Goal: Information Seeking & Learning: Learn about a topic

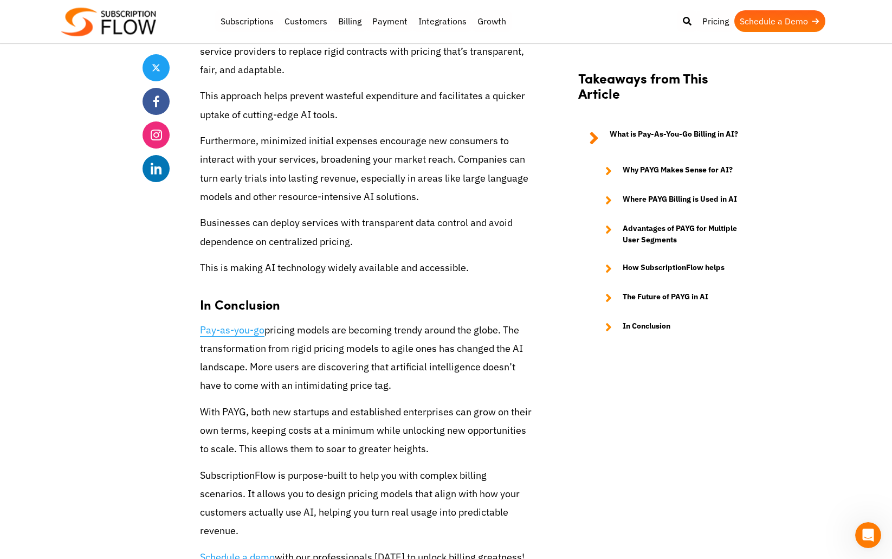
click at [242, 329] on link "Pay-as-you-go" at bounding box center [232, 329] width 64 height 13
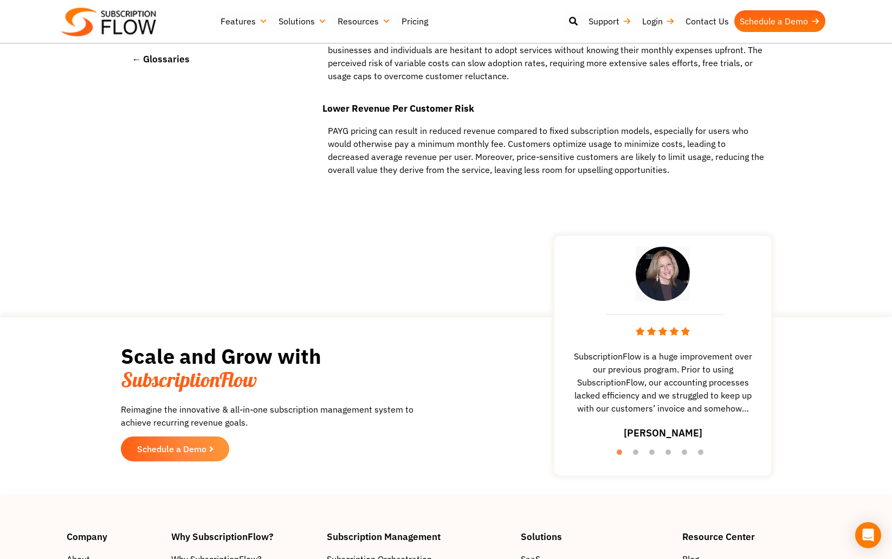
scroll to position [4331, 0]
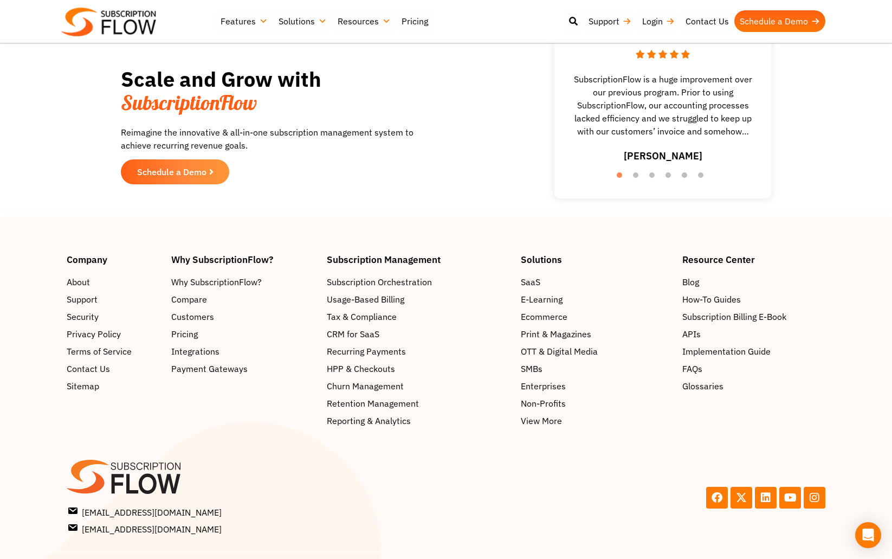
click at [632, 454] on div "Facebook X-twitter Linkedin Youtube Instagram" at bounding box center [638, 497] width 385 height 87
click at [417, 24] on link "Pricing" at bounding box center [414, 21] width 37 height 22
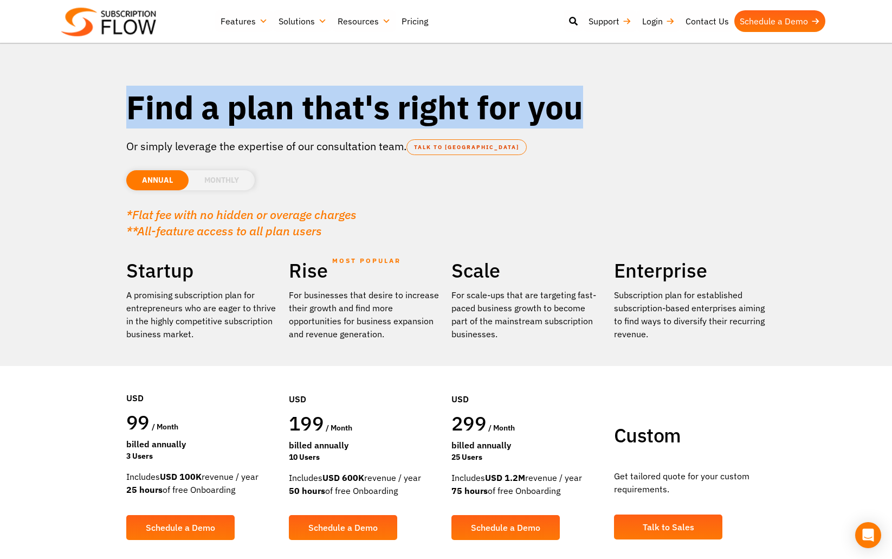
drag, startPoint x: 158, startPoint y: 121, endPoint x: 655, endPoint y: 119, distance: 496.9
click at [655, 119] on section "Find a plan that's right for you Or simply leverage the expertise of our consul…" at bounding box center [446, 299] width 892 height 599
click at [655, 119] on h1 "Find a plan that's right for you" at bounding box center [445, 107] width 639 height 41
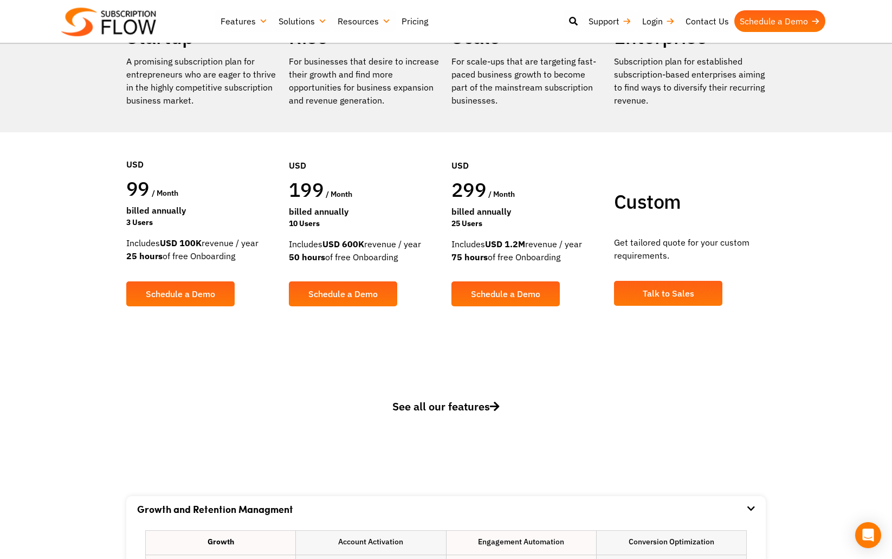
scroll to position [235, 0]
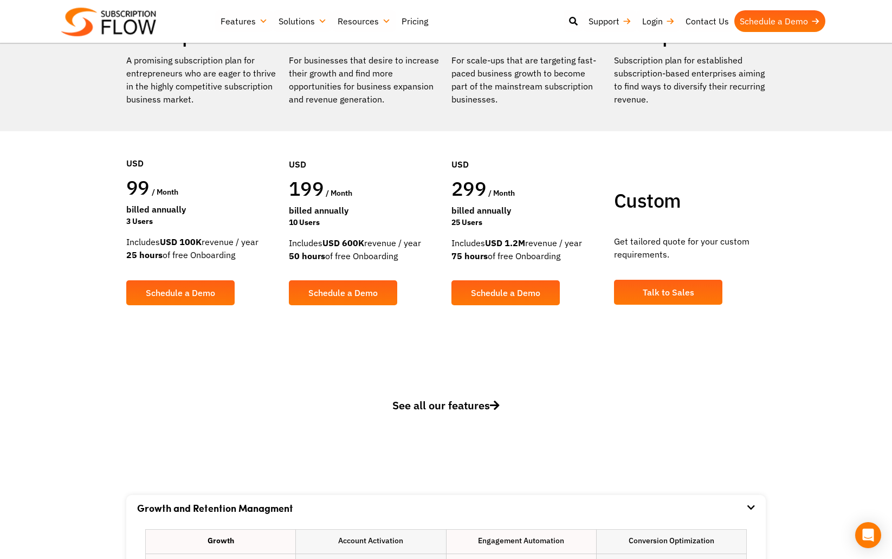
drag, startPoint x: 365, startPoint y: 245, endPoint x: 458, endPoint y: 249, distance: 93.8
click at [530, 248] on div "Includes USD 1.2M revenue / year 75 hours of free Onboarding" at bounding box center [527, 249] width 152 height 26
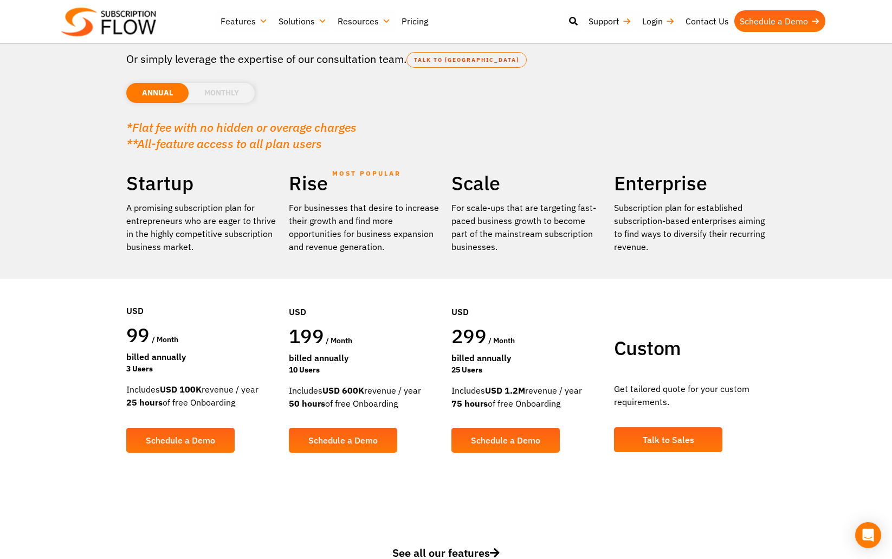
scroll to position [86, 0]
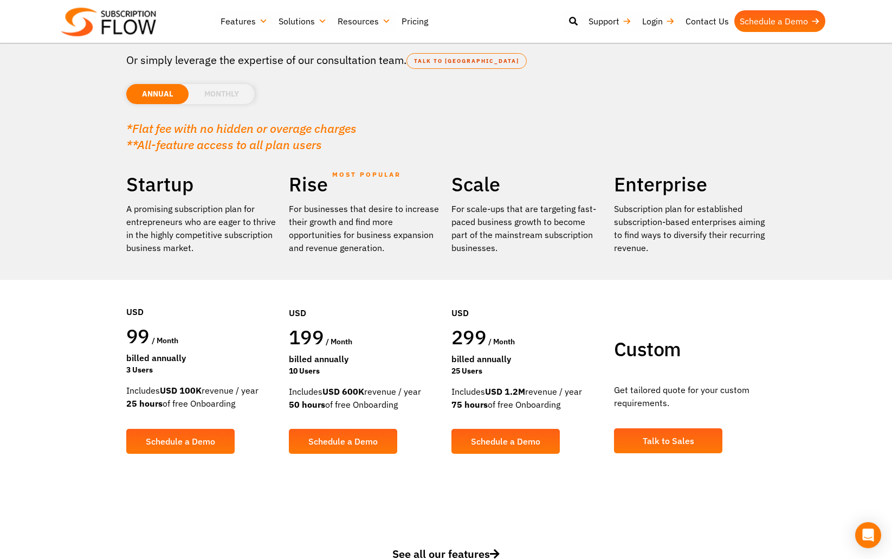
drag, startPoint x: 292, startPoint y: 388, endPoint x: 381, endPoint y: 406, distance: 91.3
click at [379, 407] on div "Includes USD 600K revenue / year 50 hours of free Onboarding" at bounding box center [365, 398] width 152 height 26
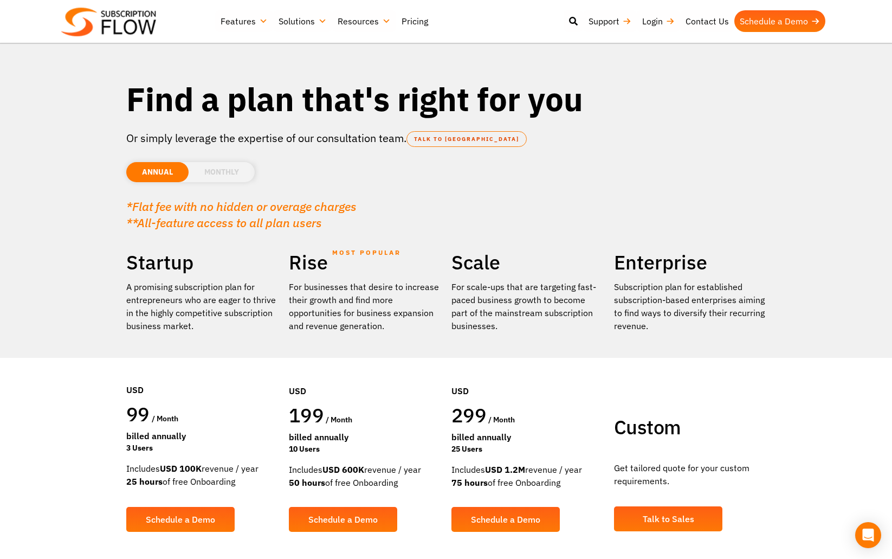
scroll to position [0, 0]
